Goal: Navigation & Orientation: Find specific page/section

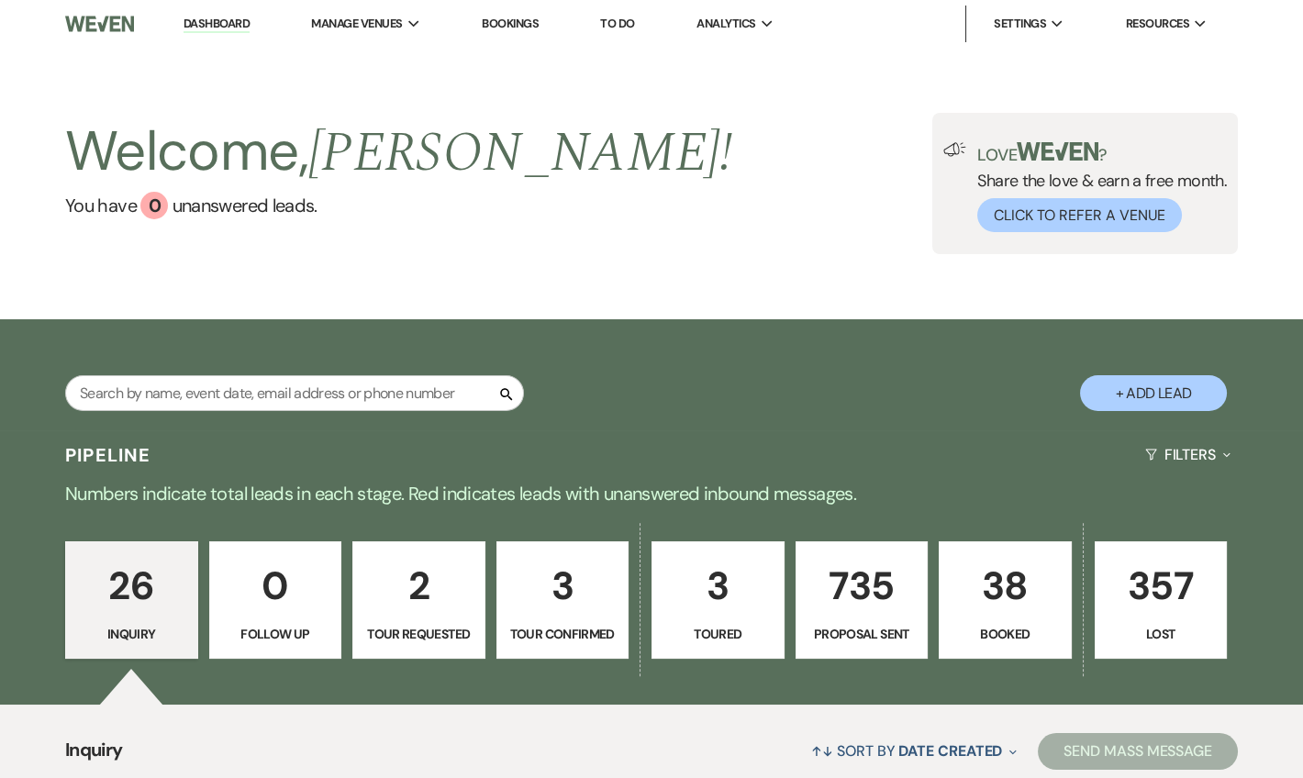
click at [186, 18] on link "Dashboard" at bounding box center [217, 24] width 66 height 17
click at [221, 21] on link "Dashboard" at bounding box center [217, 24] width 66 height 17
drag, startPoint x: 185, startPoint y: 21, endPoint x: 196, endPoint y: 15, distance: 13.6
click at [185, 21] on link "Dashboard" at bounding box center [217, 24] width 66 height 17
click at [212, 25] on link "Dashboard" at bounding box center [217, 24] width 66 height 17
